Goal: Information Seeking & Learning: Find specific page/section

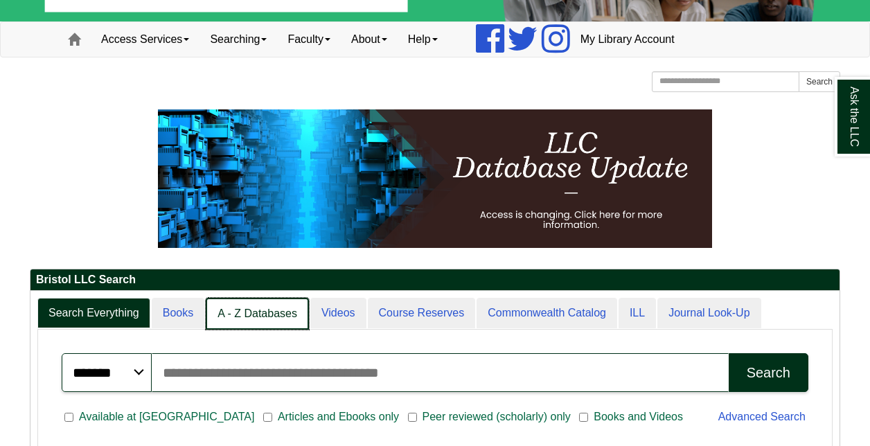
scroll to position [7, 7]
click at [220, 316] on link "A - Z Databases" at bounding box center [257, 314] width 103 height 33
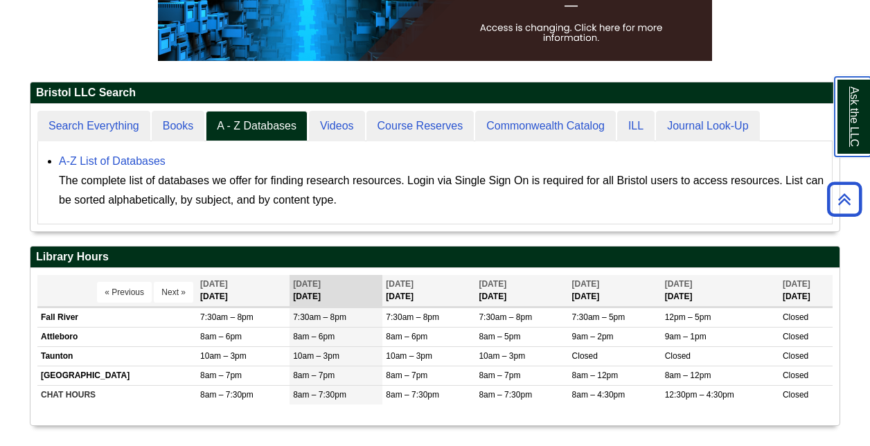
scroll to position [284, 0]
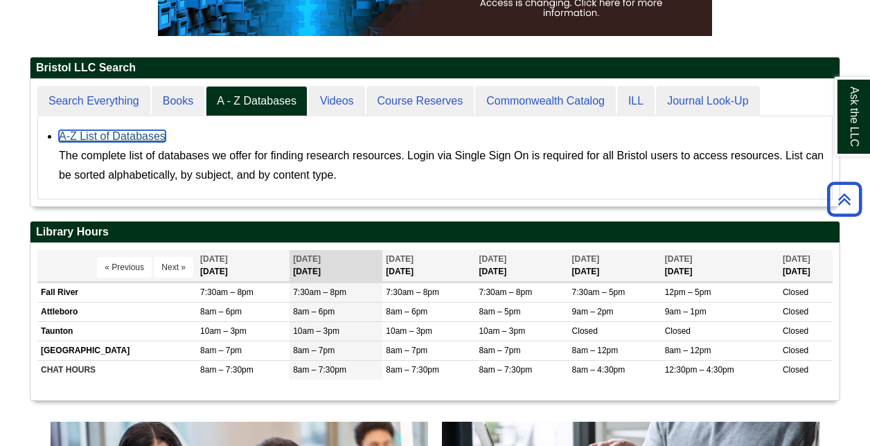
click at [123, 140] on link "A-Z List of Databases" at bounding box center [112, 136] width 107 height 12
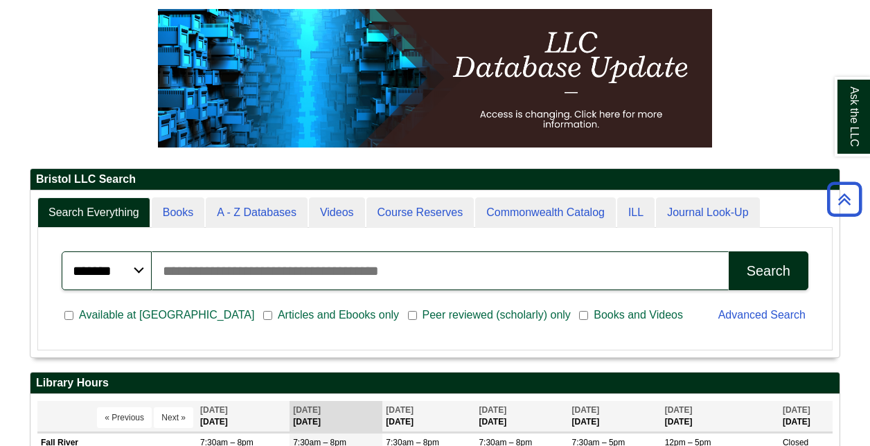
scroll to position [167, 809]
click at [365, 274] on input "Search articles, books, journals & more" at bounding box center [440, 271] width 577 height 39
click at [740, 314] on link "Advanced Search" at bounding box center [762, 315] width 87 height 12
